Goal: Task Accomplishment & Management: Manage account settings

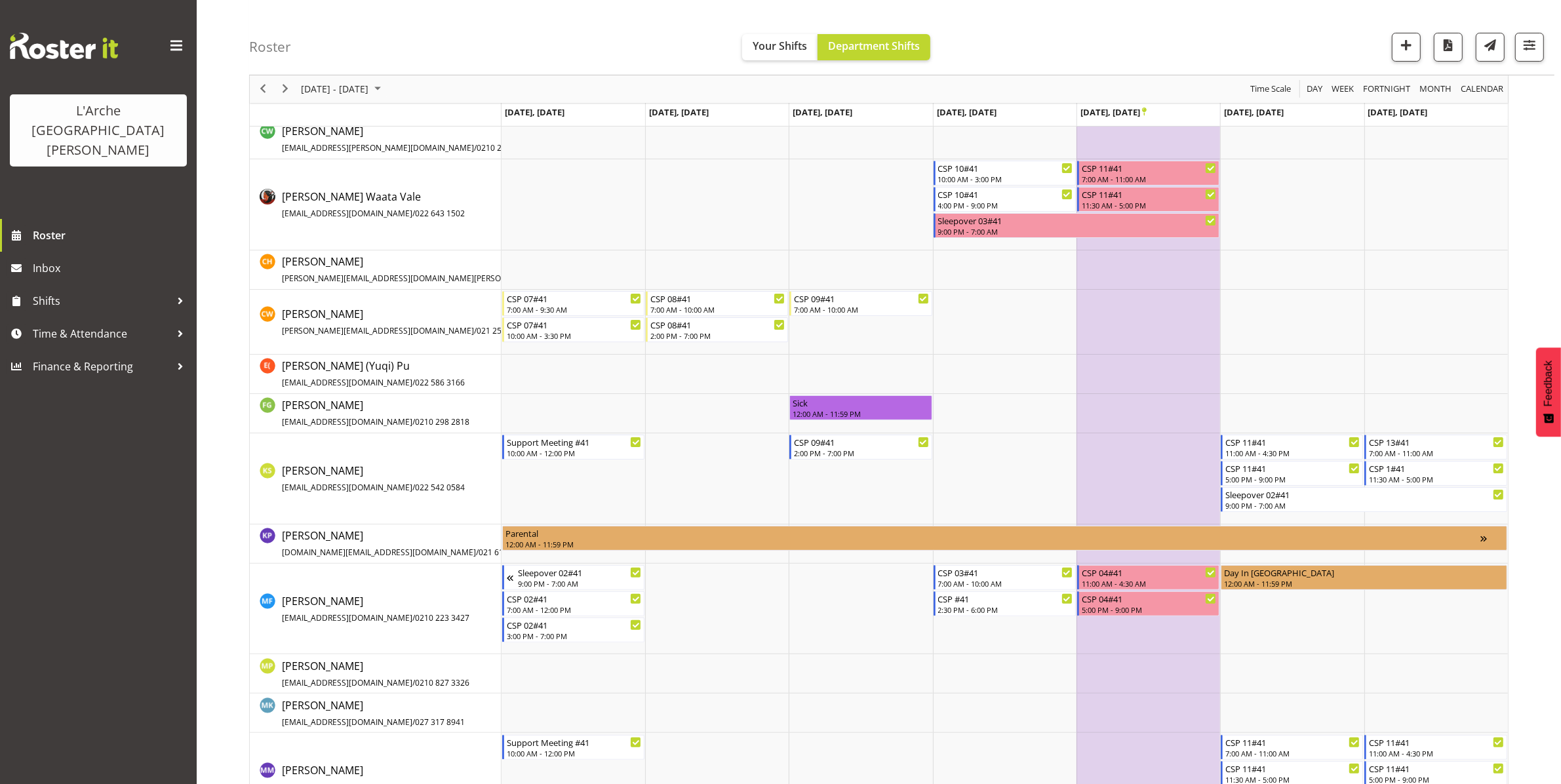
scroll to position [223, 0]
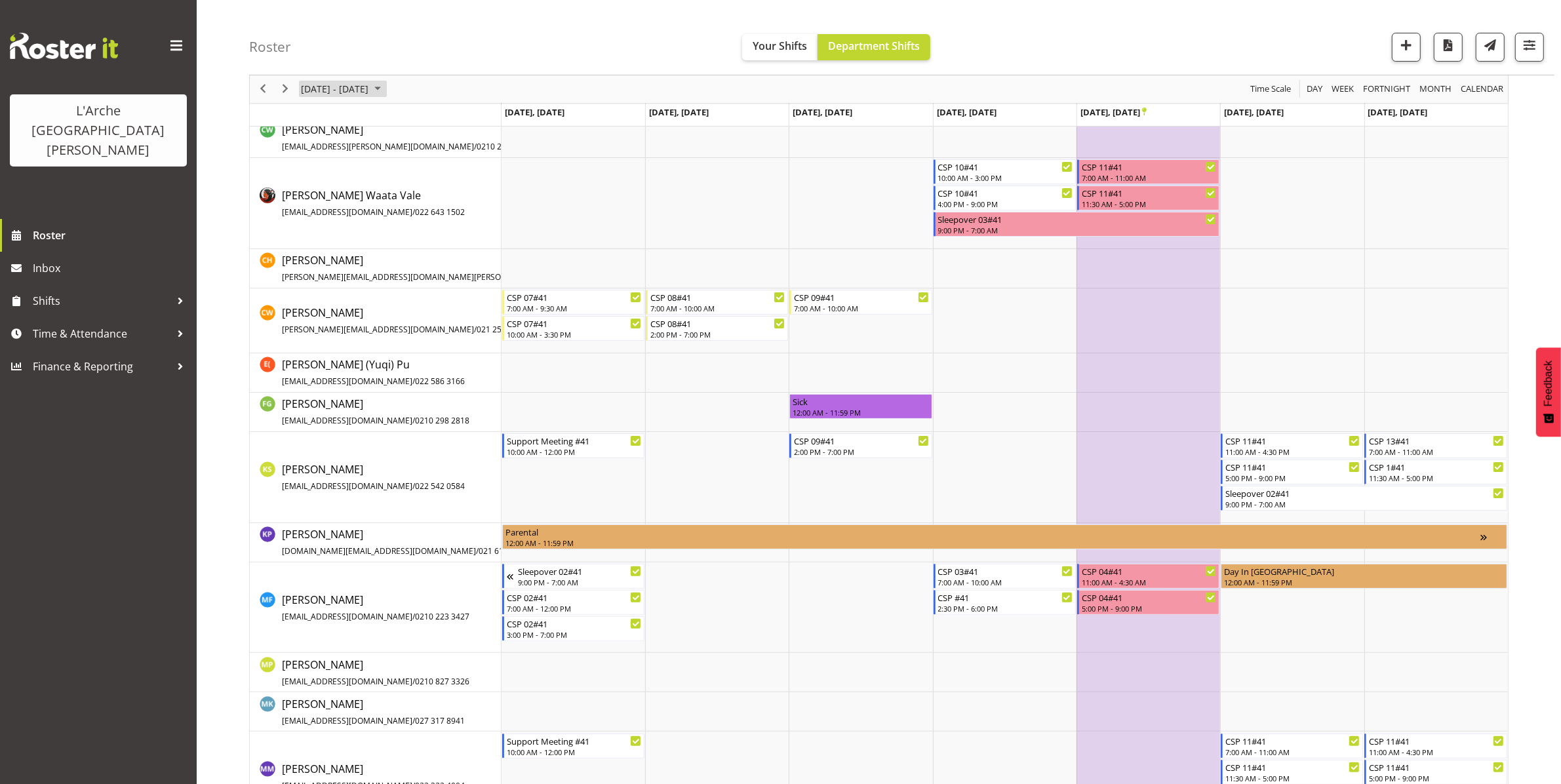
click at [366, 89] on span "[DATE] - [DATE]" at bounding box center [334, 89] width 71 height 16
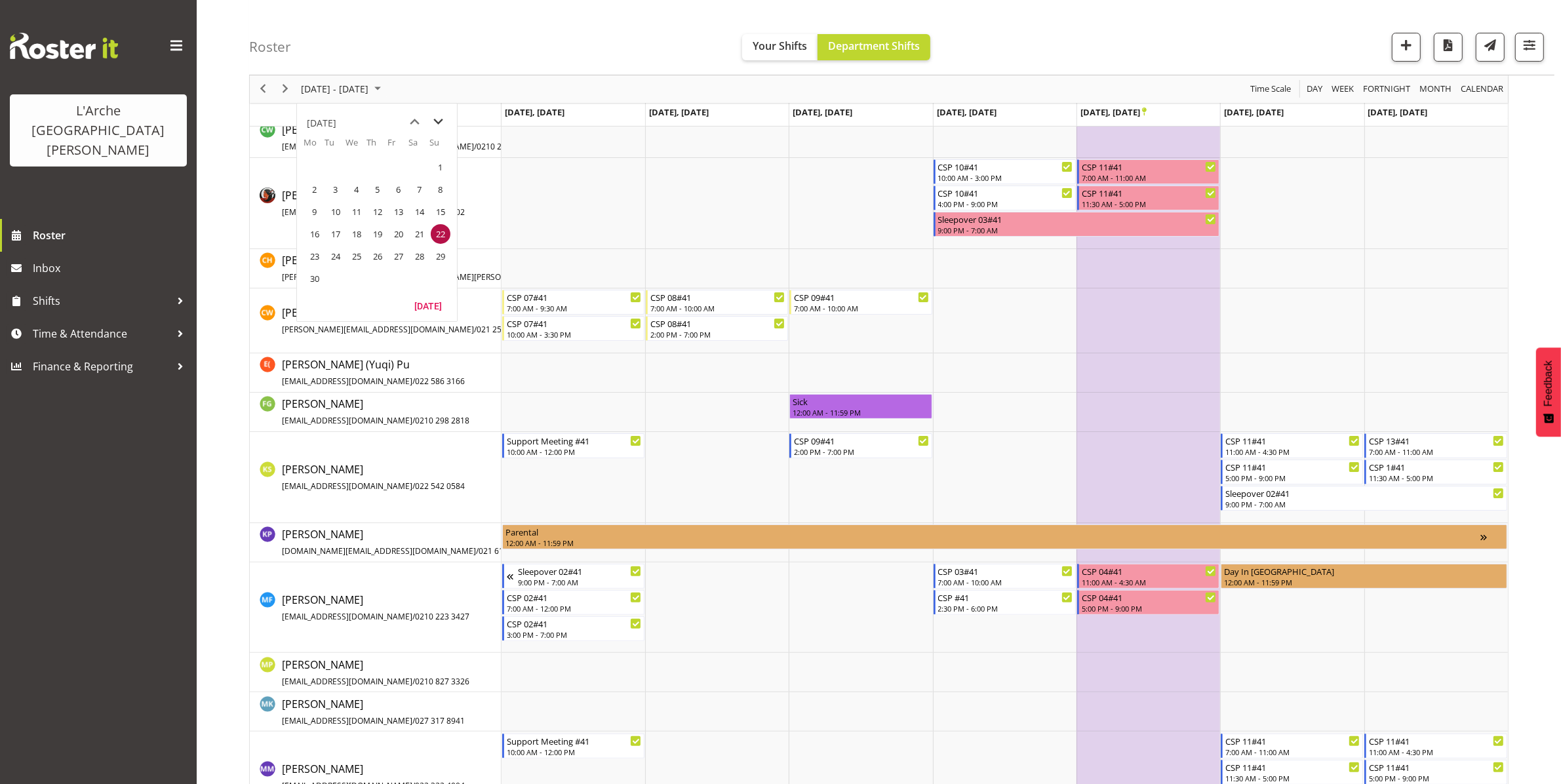
click at [440, 124] on span "next month" at bounding box center [439, 122] width 23 height 23
click at [432, 283] on button "[DATE]" at bounding box center [428, 283] width 44 height 18
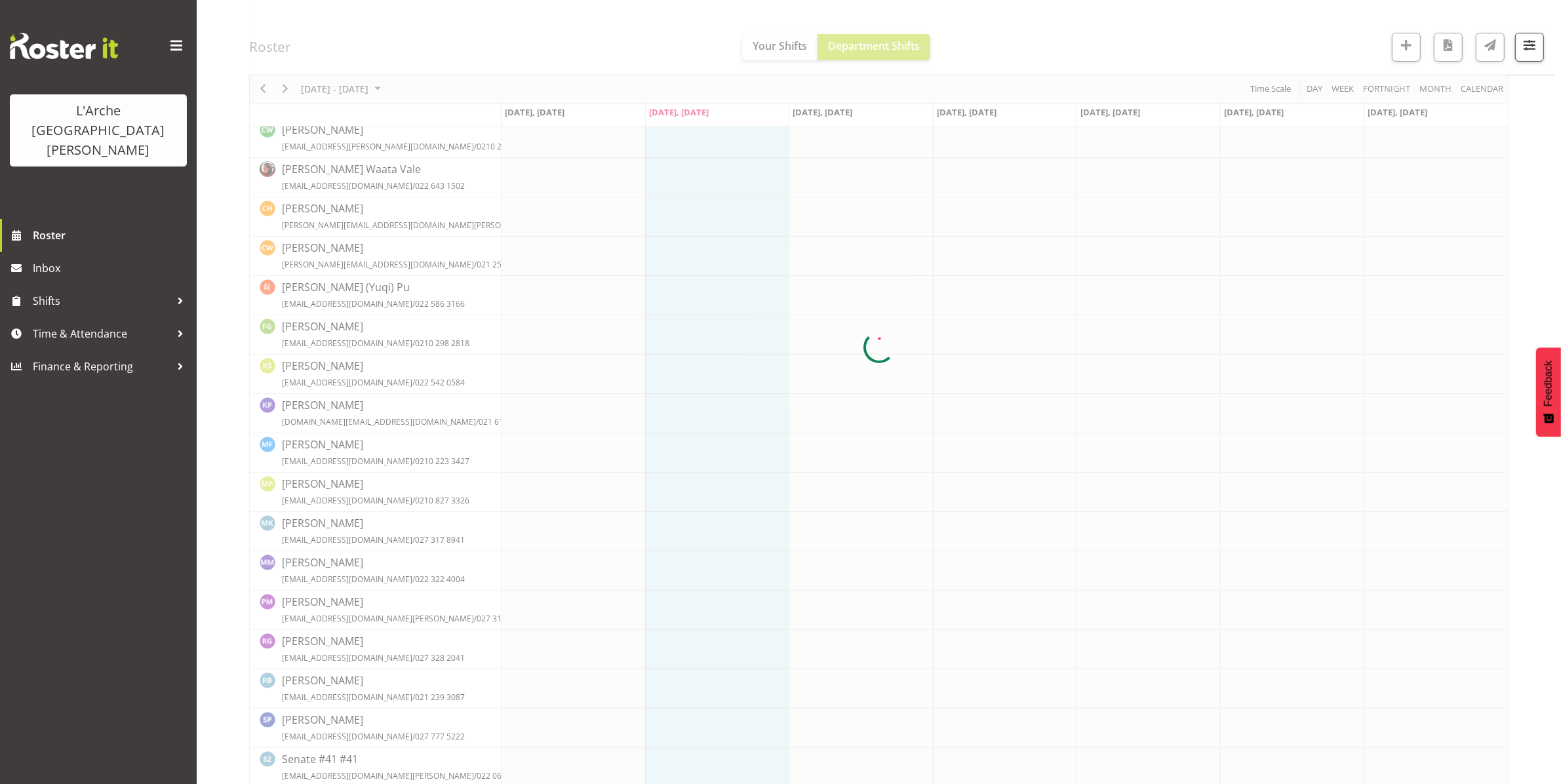
scroll to position [0, 0]
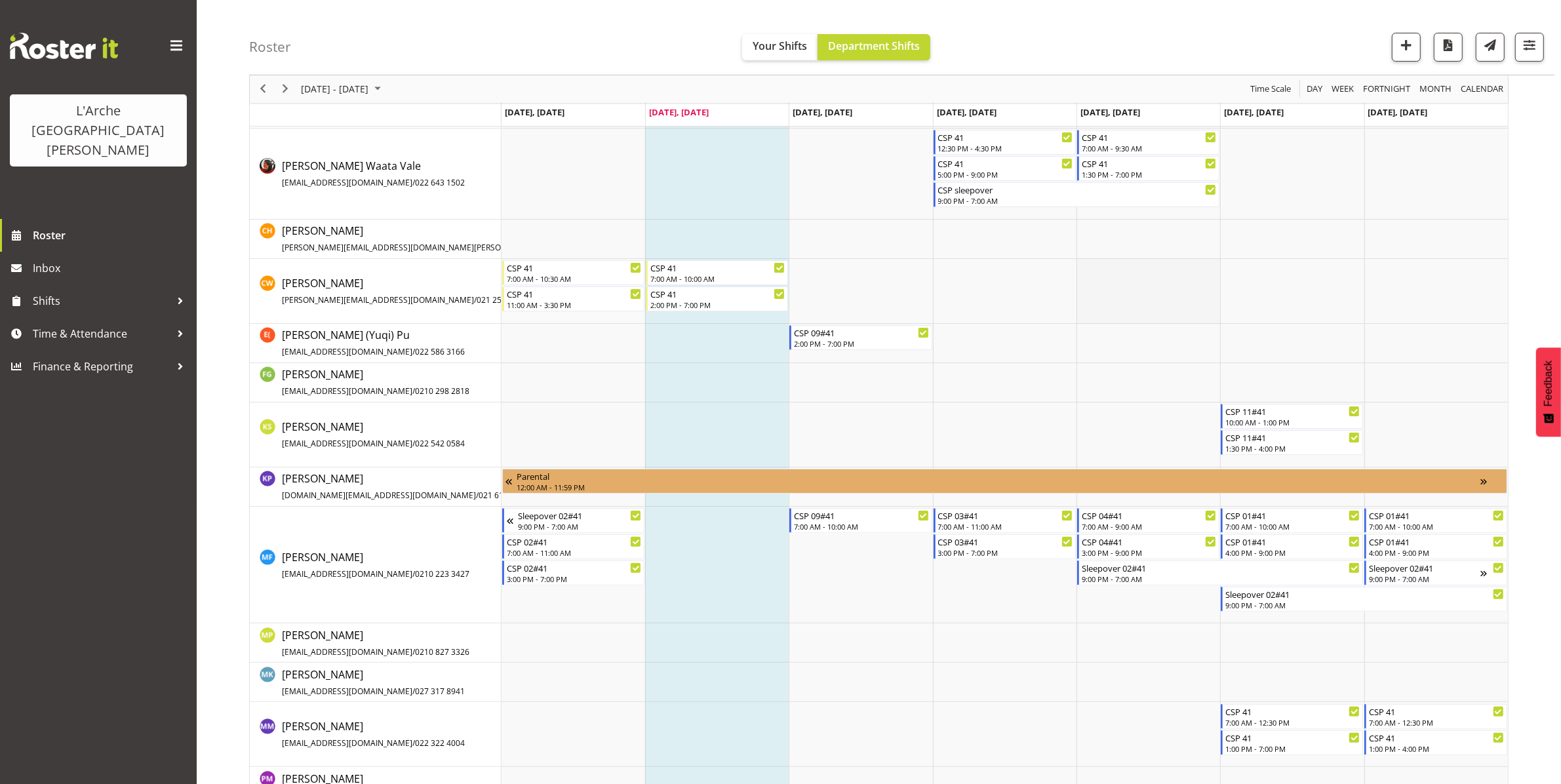
scroll to position [256, 0]
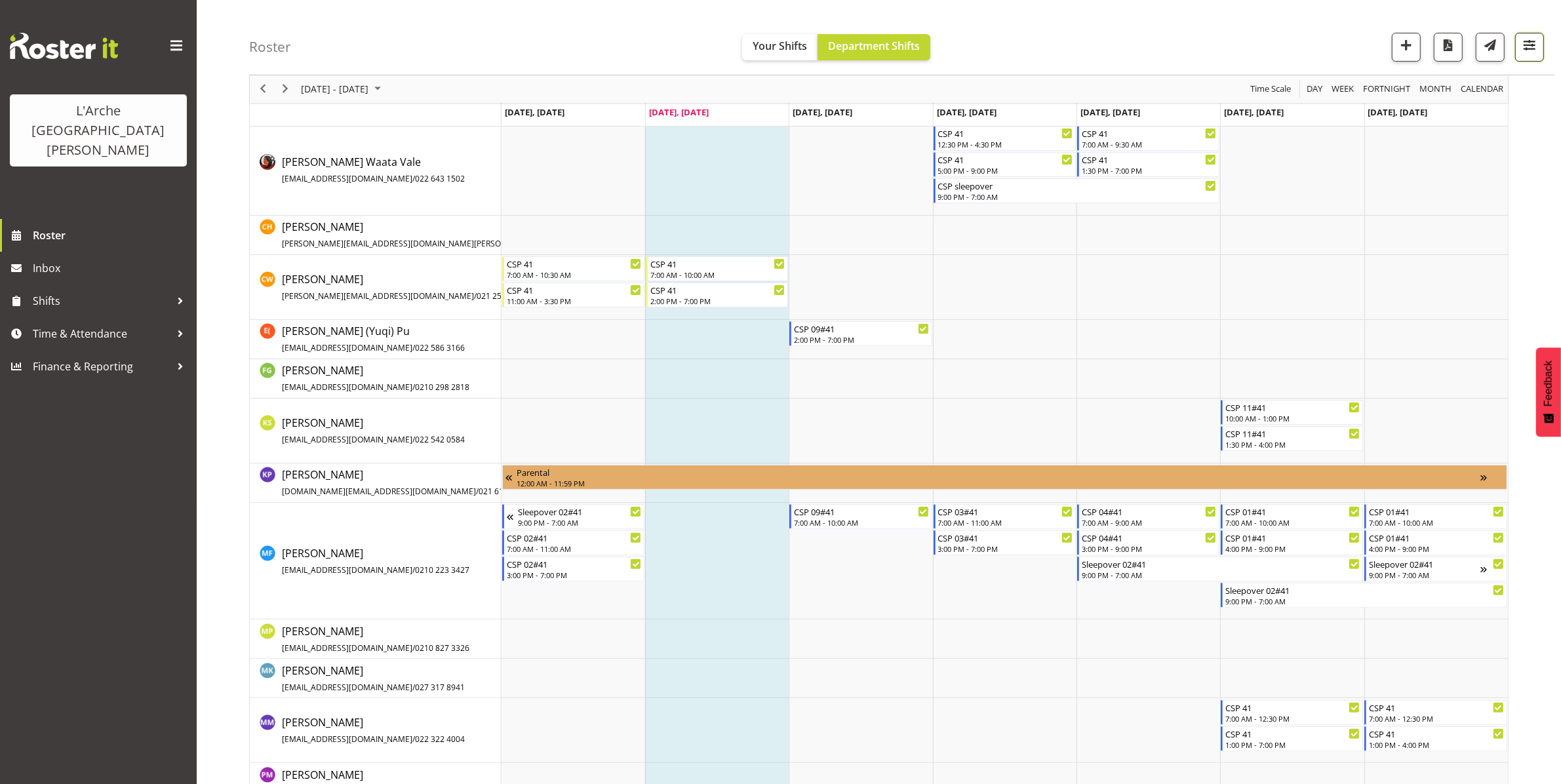
click at [1515, 47] on button "button" at bounding box center [1529, 47] width 29 height 29
click at [1463, 87] on span "1 Locations" at bounding box center [1446, 88] width 65 height 15
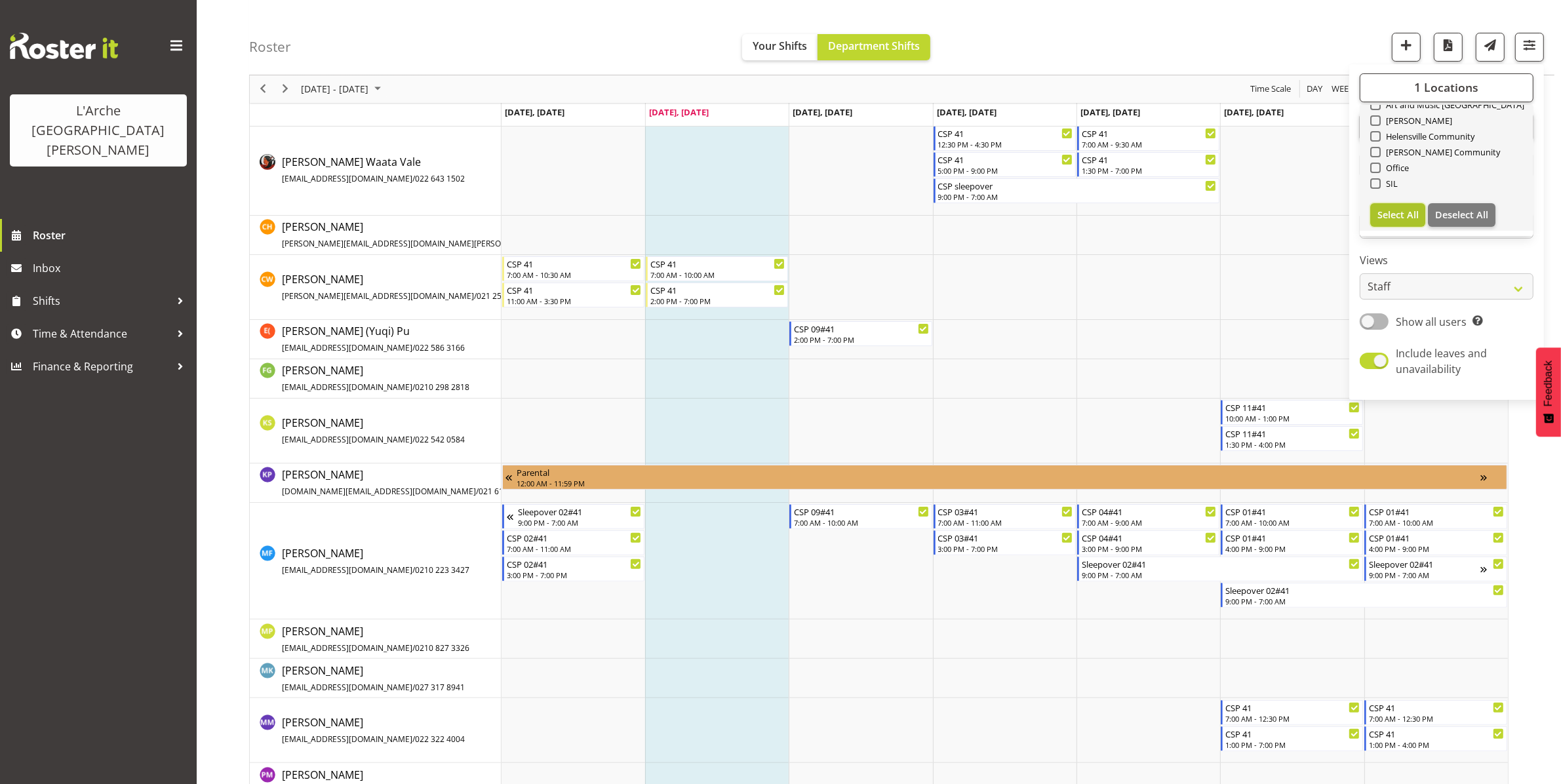
click at [1406, 213] on span "Select All" at bounding box center [1398, 214] width 42 height 13
checkbox input "true"
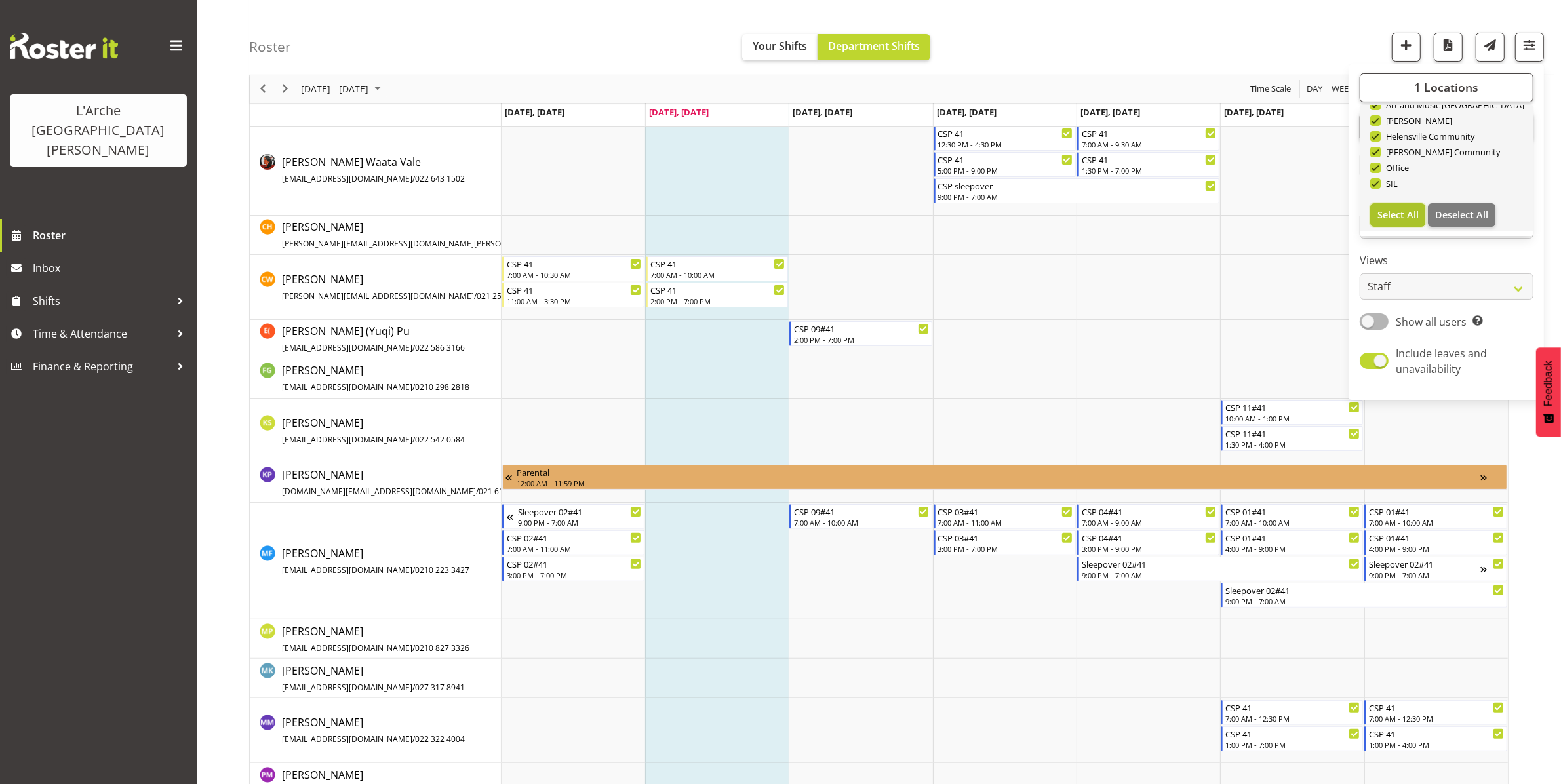
checkbox input "true"
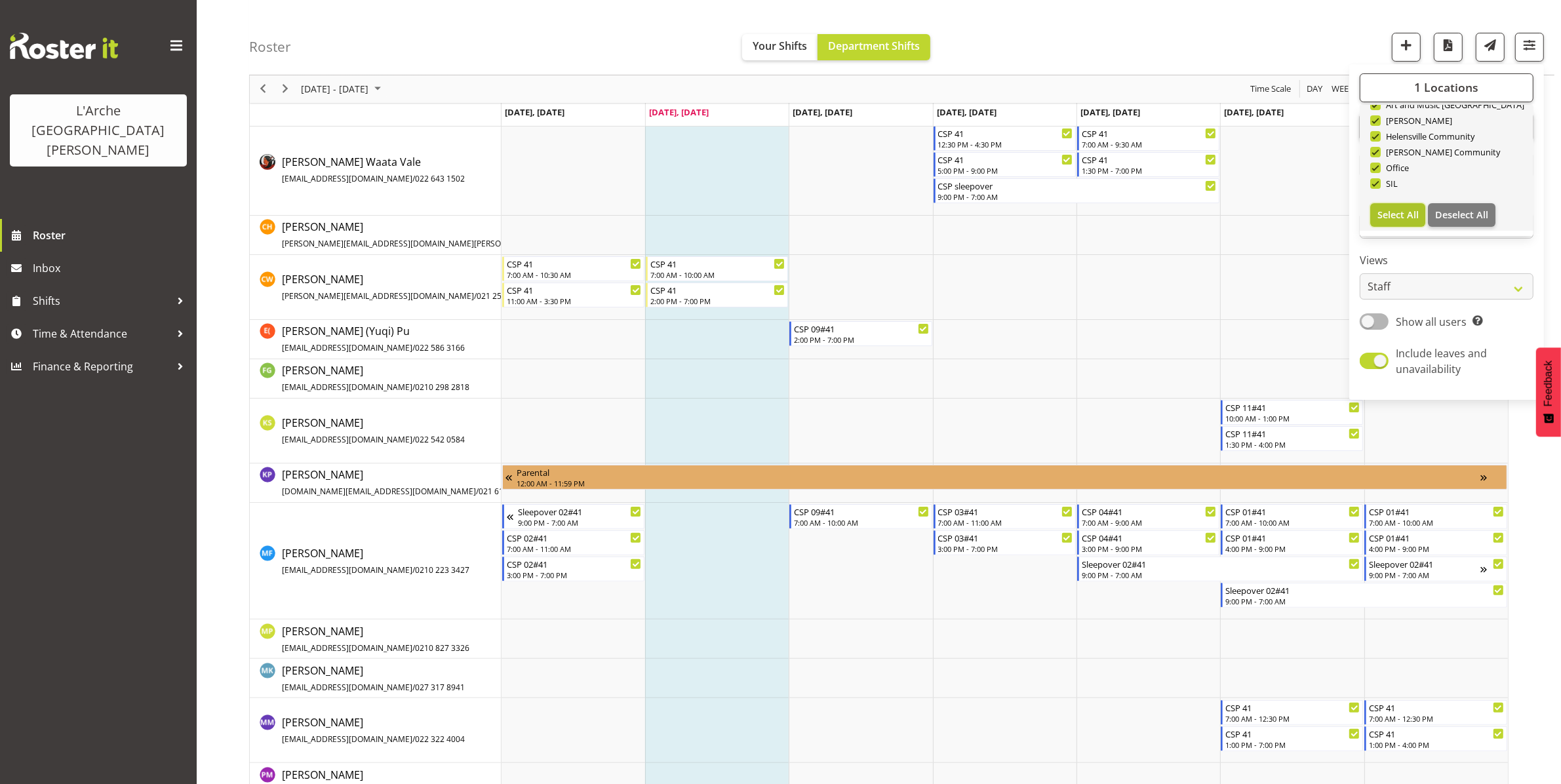
checkbox input "true"
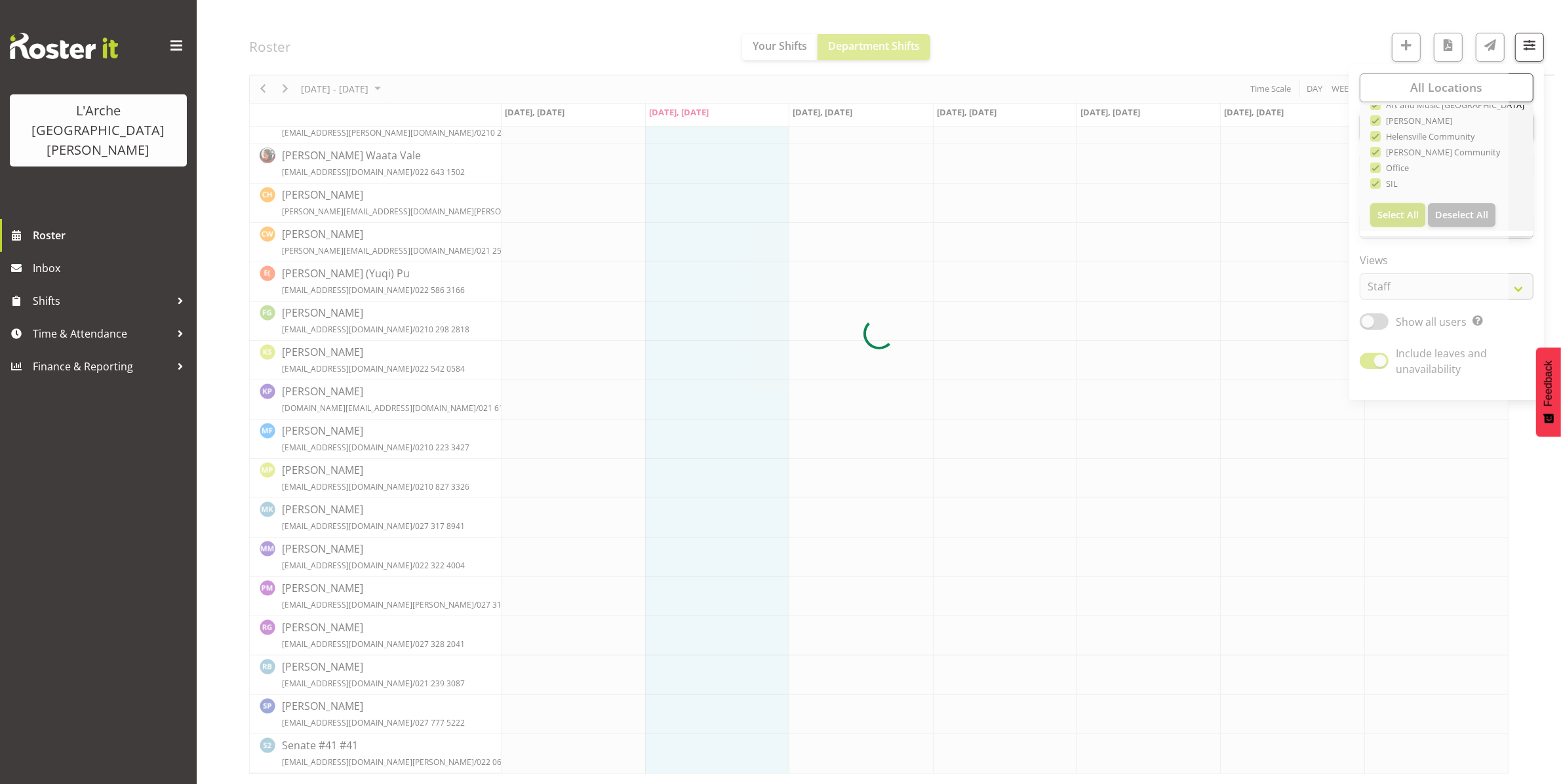
scroll to position [0, 0]
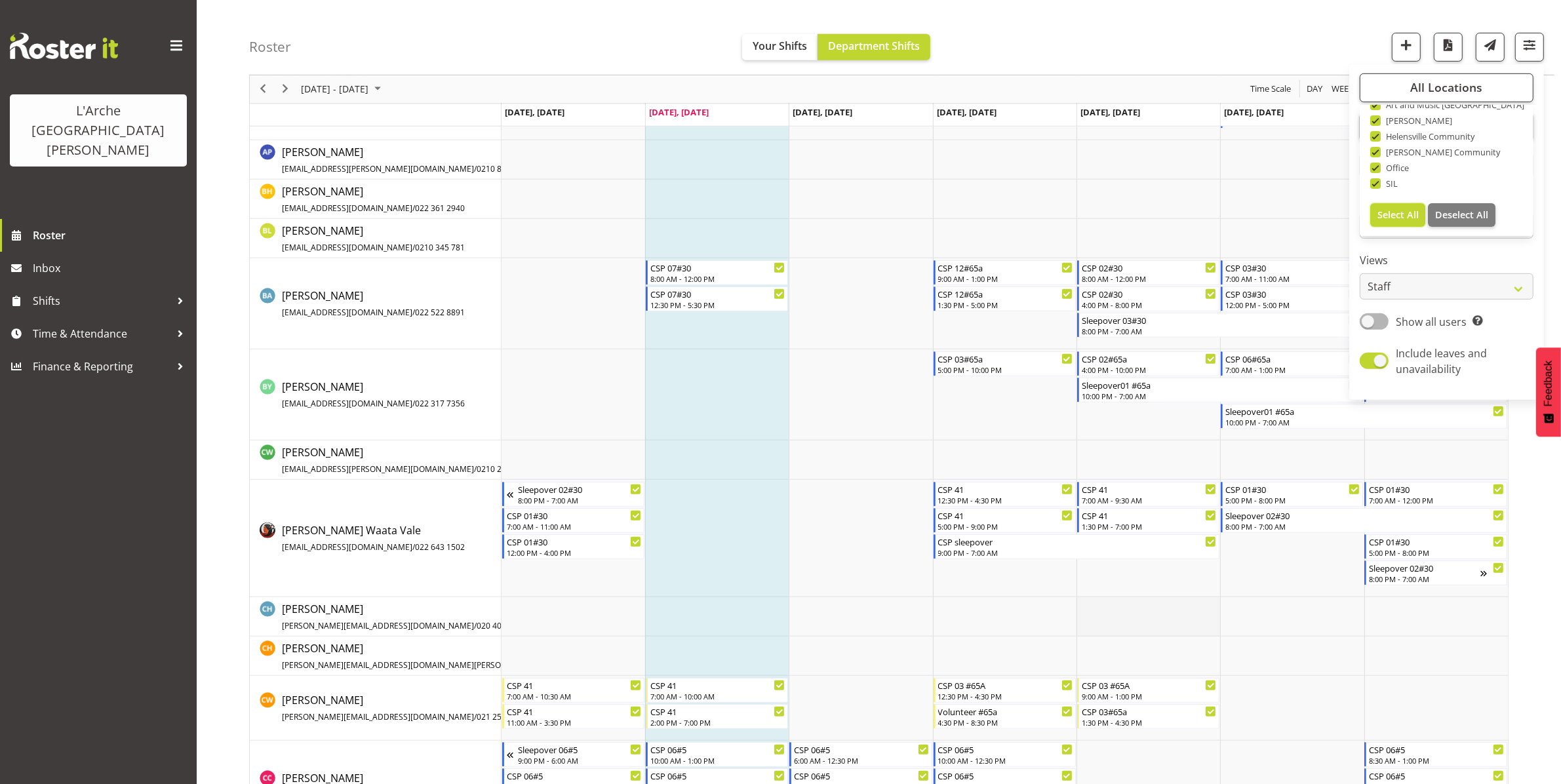
scroll to position [801, 0]
